Goal: Task Accomplishment & Management: Complete application form

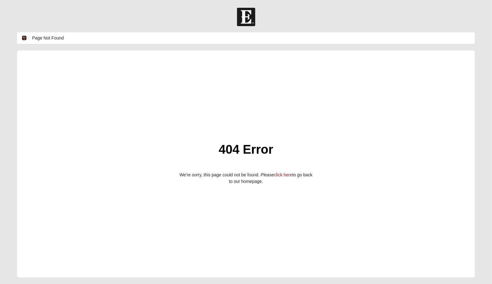
click at [22, 38] on icon at bounding box center [24, 38] width 5 height 4
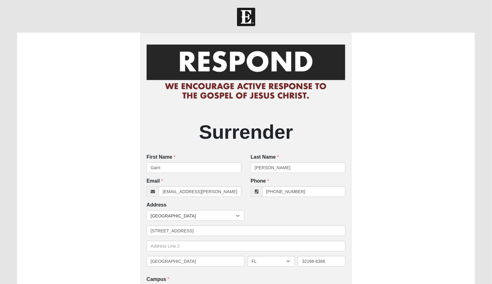
click at [107, 36] on div "Surrender First Name Garri First Name is required. Last Name Darter Last Name i…" at bounding box center [246, 243] width 458 height 421
